Goal: Register for event/course

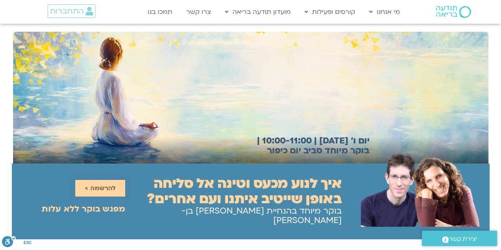
click at [101, 185] on span "להרשמה >" at bounding box center [100, 188] width 31 height 7
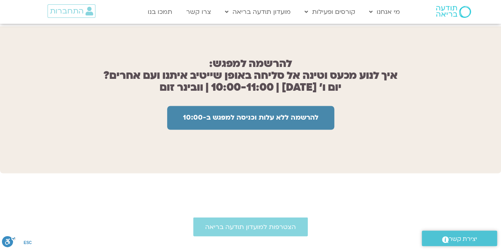
scroll to position [633, 0]
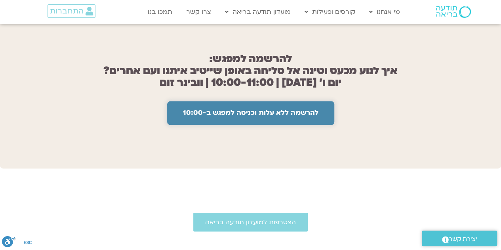
click at [268, 109] on span "להרשמה ללא עלות וכניסה למפגש ב-10:00" at bounding box center [250, 113] width 135 height 8
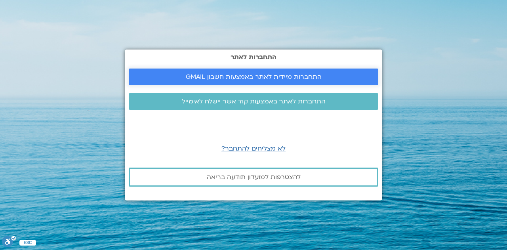
click at [277, 76] on span "התחברות מיידית לאתר באמצעות חשבון GMAIL" at bounding box center [254, 76] width 136 height 7
